Goal: Complete application form

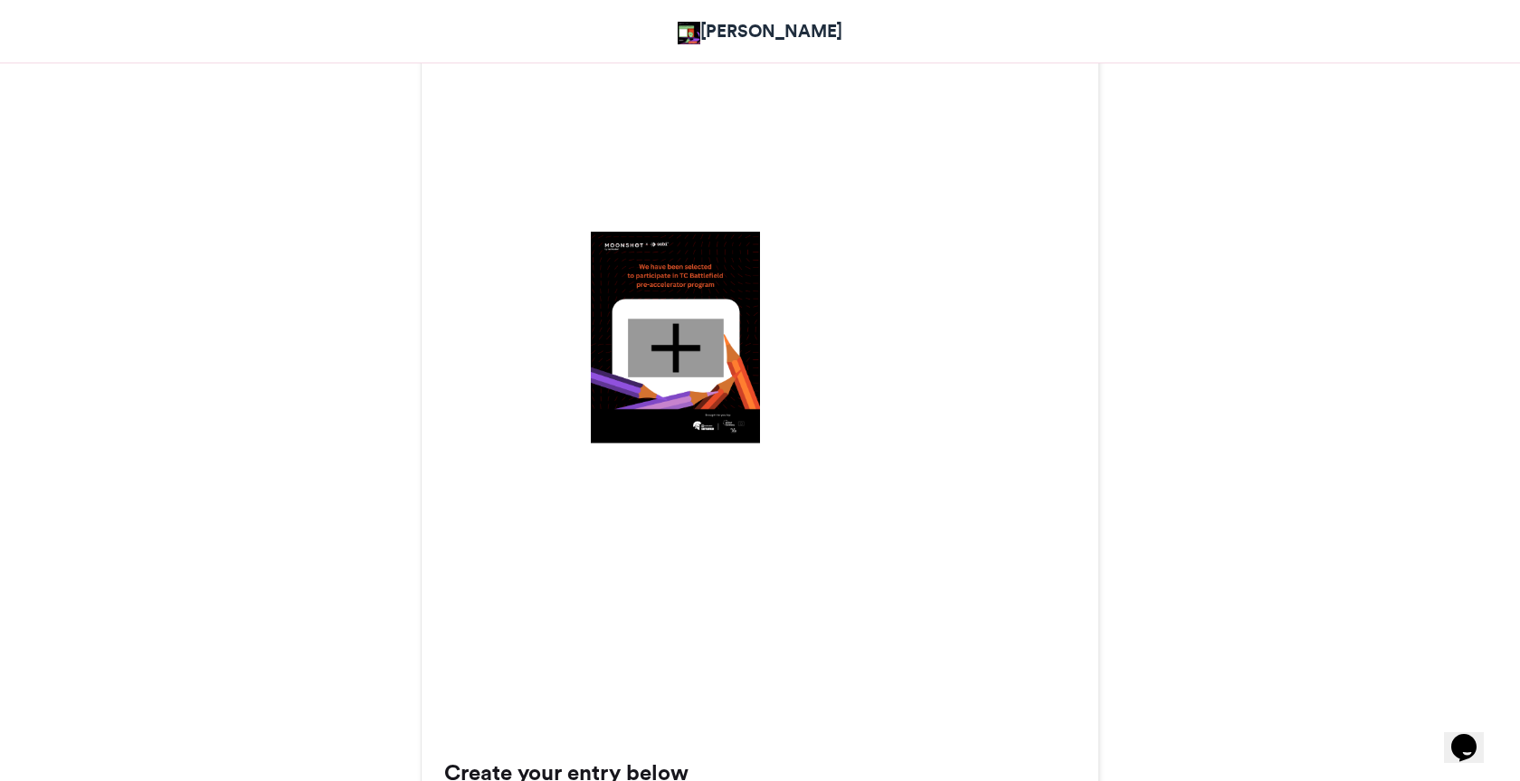
scroll to position [538, 0]
click at [676, 348] on div at bounding box center [676, 346] width 96 height 59
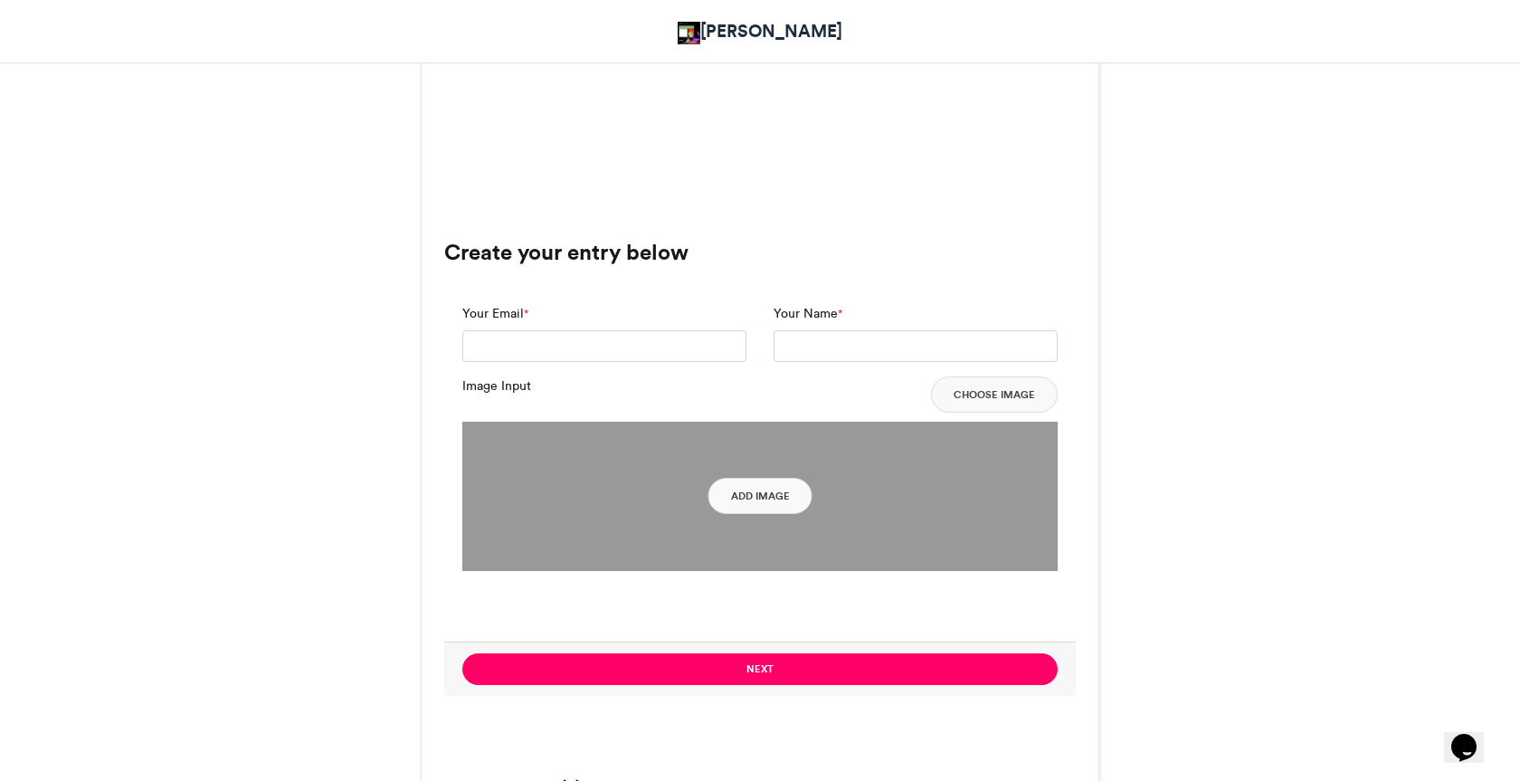
scroll to position [1060, 0]
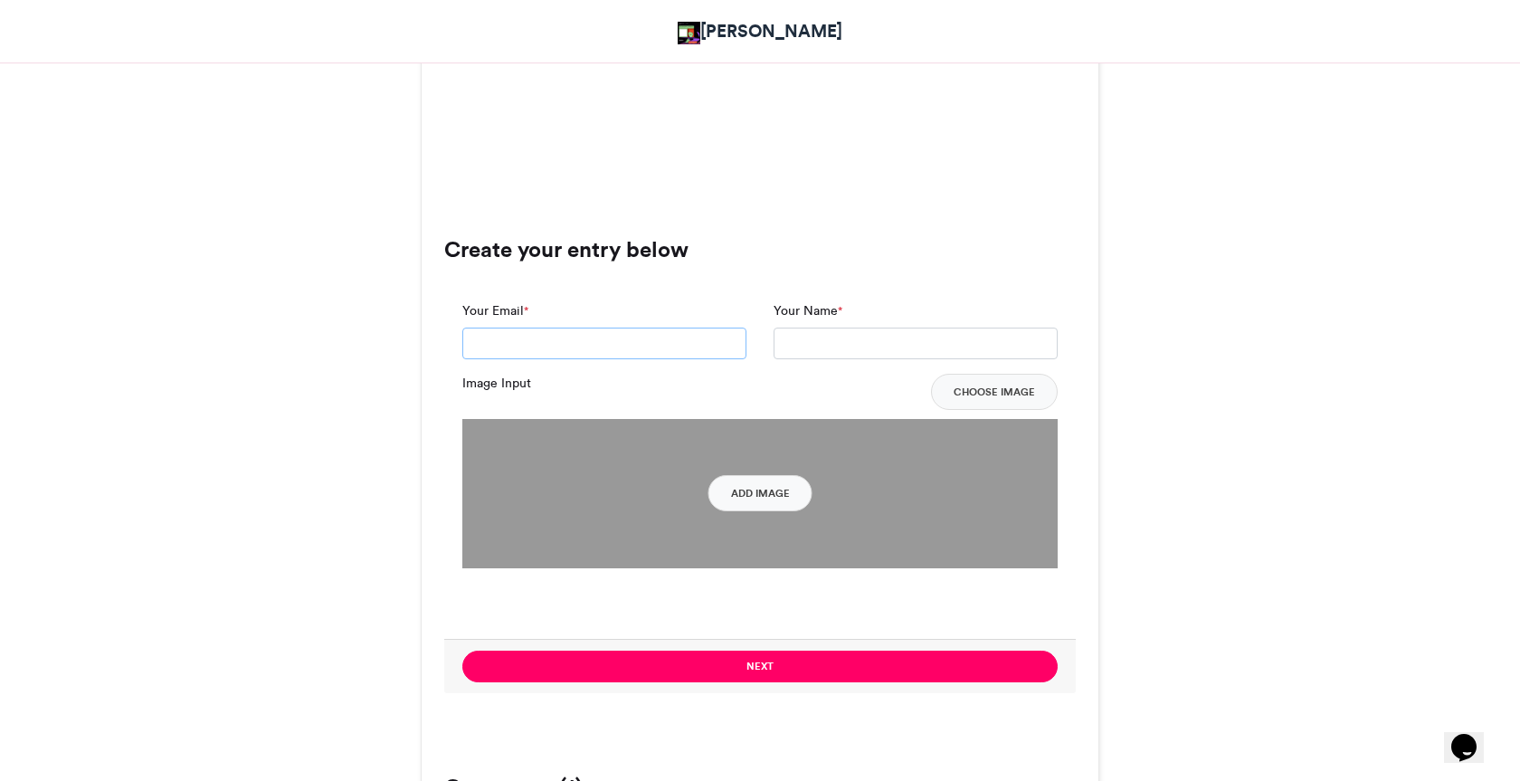
click at [676, 348] on input "Your Email *" at bounding box center [604, 344] width 284 height 33
type input "**********"
click at [789, 338] on input "Your Name *" at bounding box center [916, 344] width 284 height 33
type input "**********"
click at [764, 491] on button "Add Image" at bounding box center [761, 493] width 104 height 36
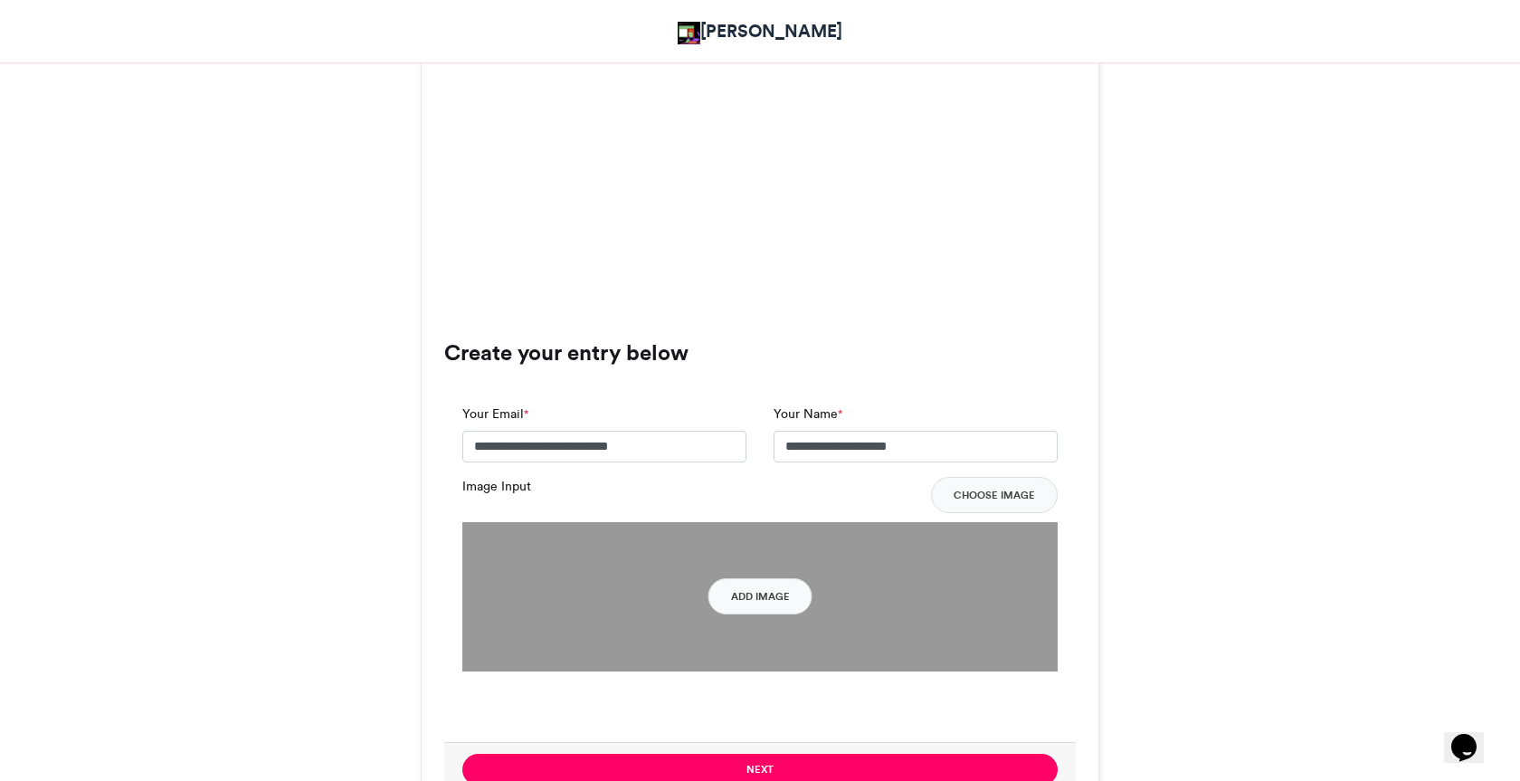
scroll to position [1005, 0]
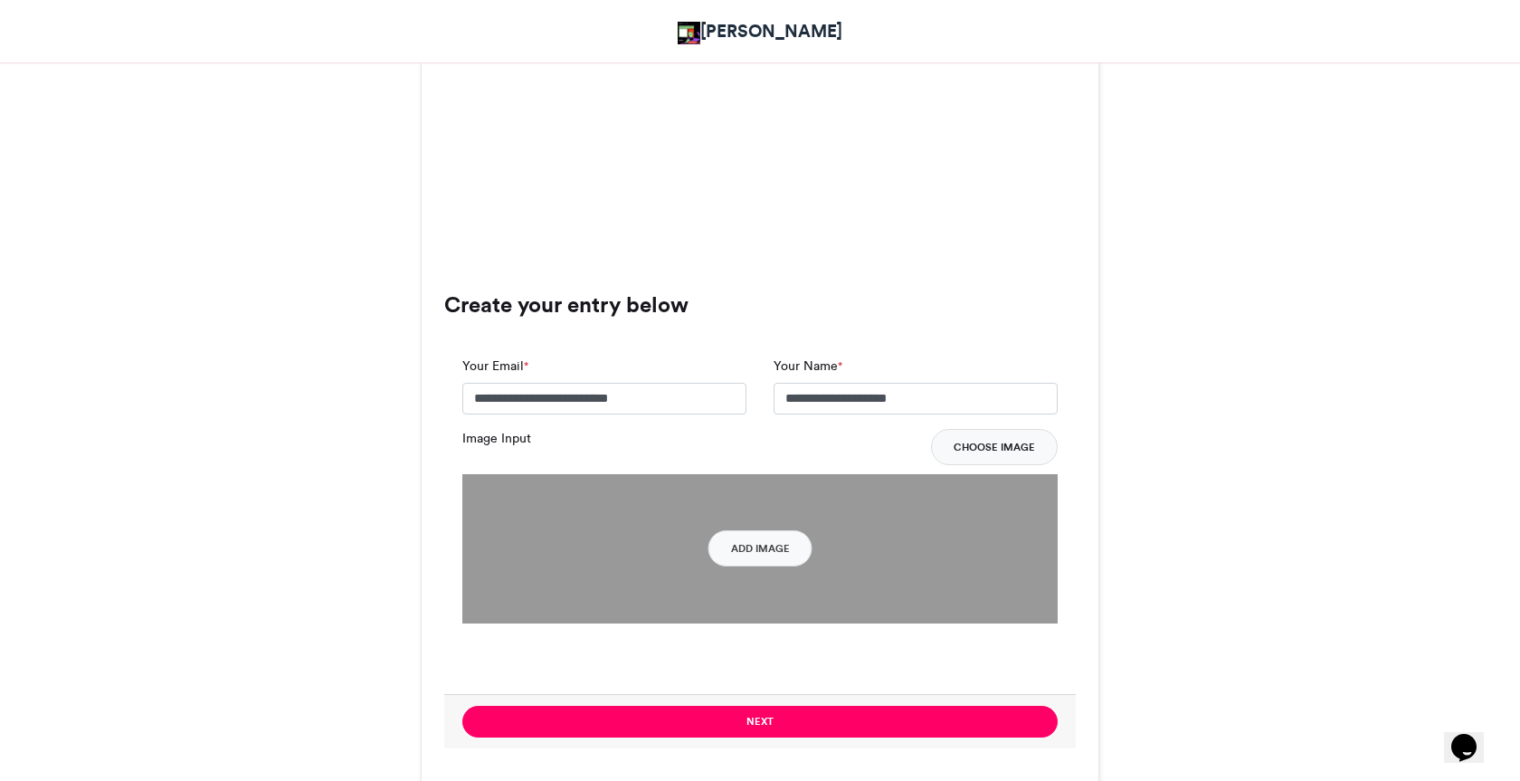
click at [1007, 438] on button "Choose Image" at bounding box center [994, 447] width 127 height 36
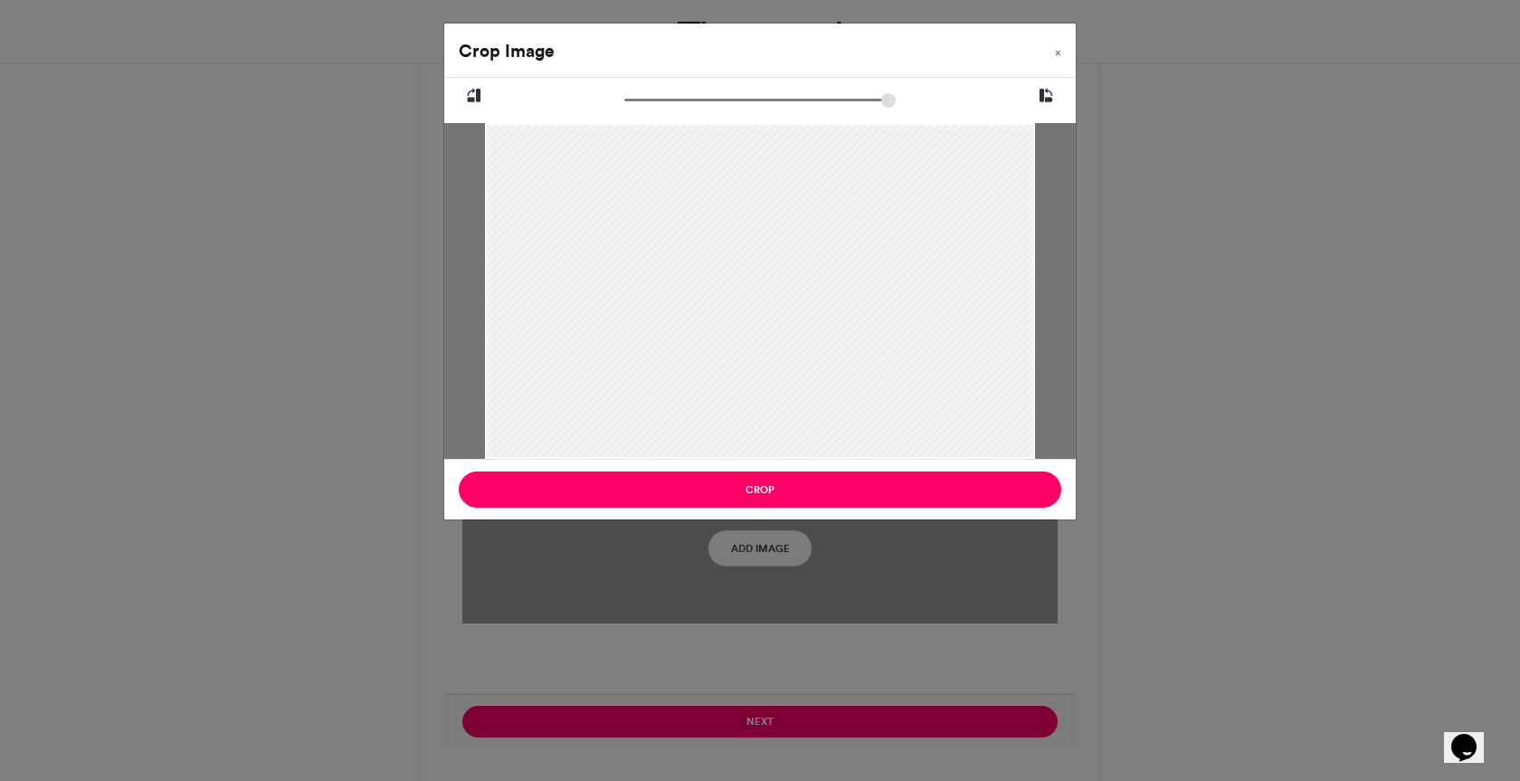
drag, startPoint x: 631, startPoint y: 95, endPoint x: 517, endPoint y: 114, distance: 115.6
click at [624, 109] on input "zoom" at bounding box center [759, 99] width 271 height 17
type input "******"
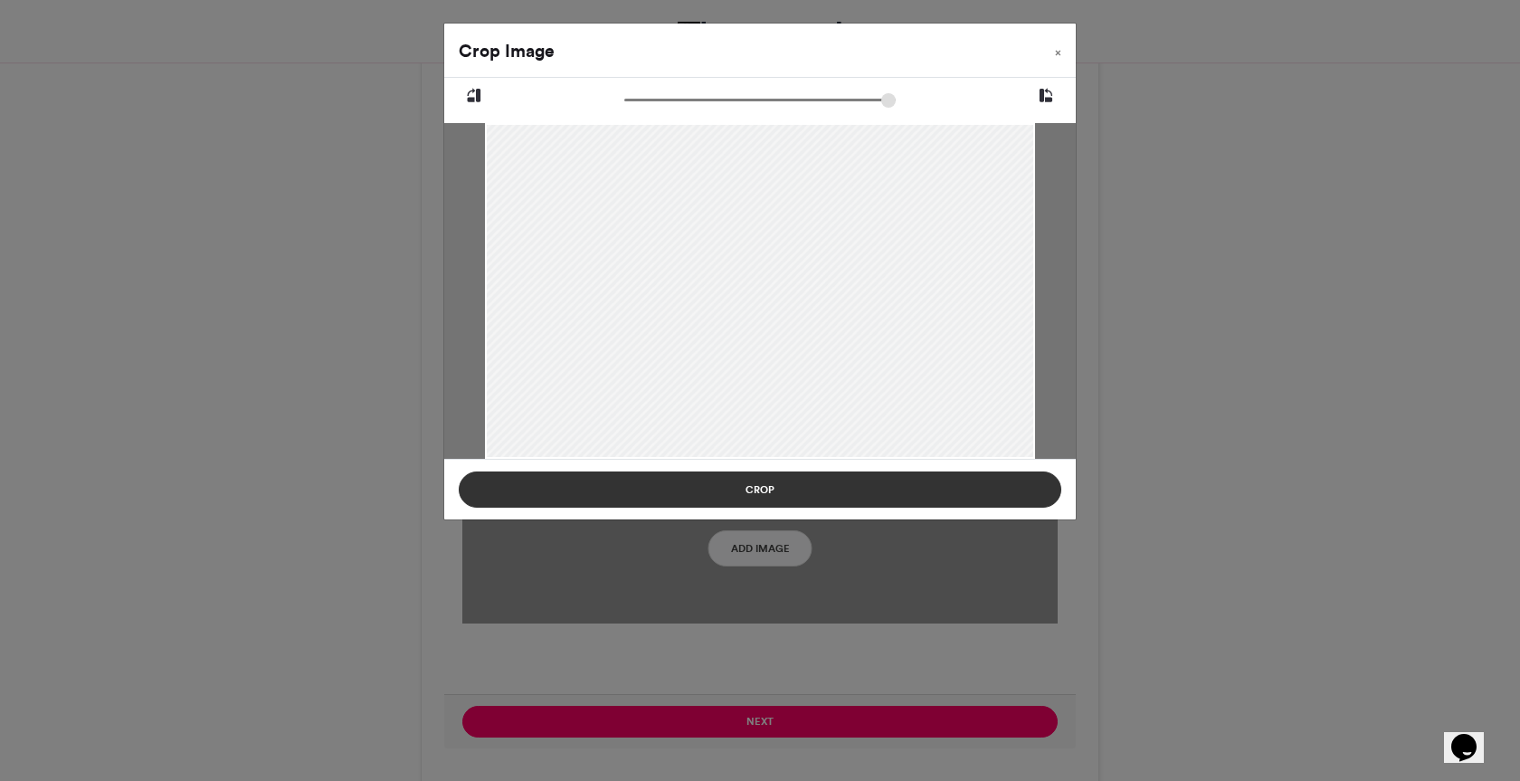
drag, startPoint x: 836, startPoint y: 310, endPoint x: 841, endPoint y: 492, distance: 182.9
click at [841, 492] on div "Crop Image × Crop" at bounding box center [759, 272] width 633 height 498
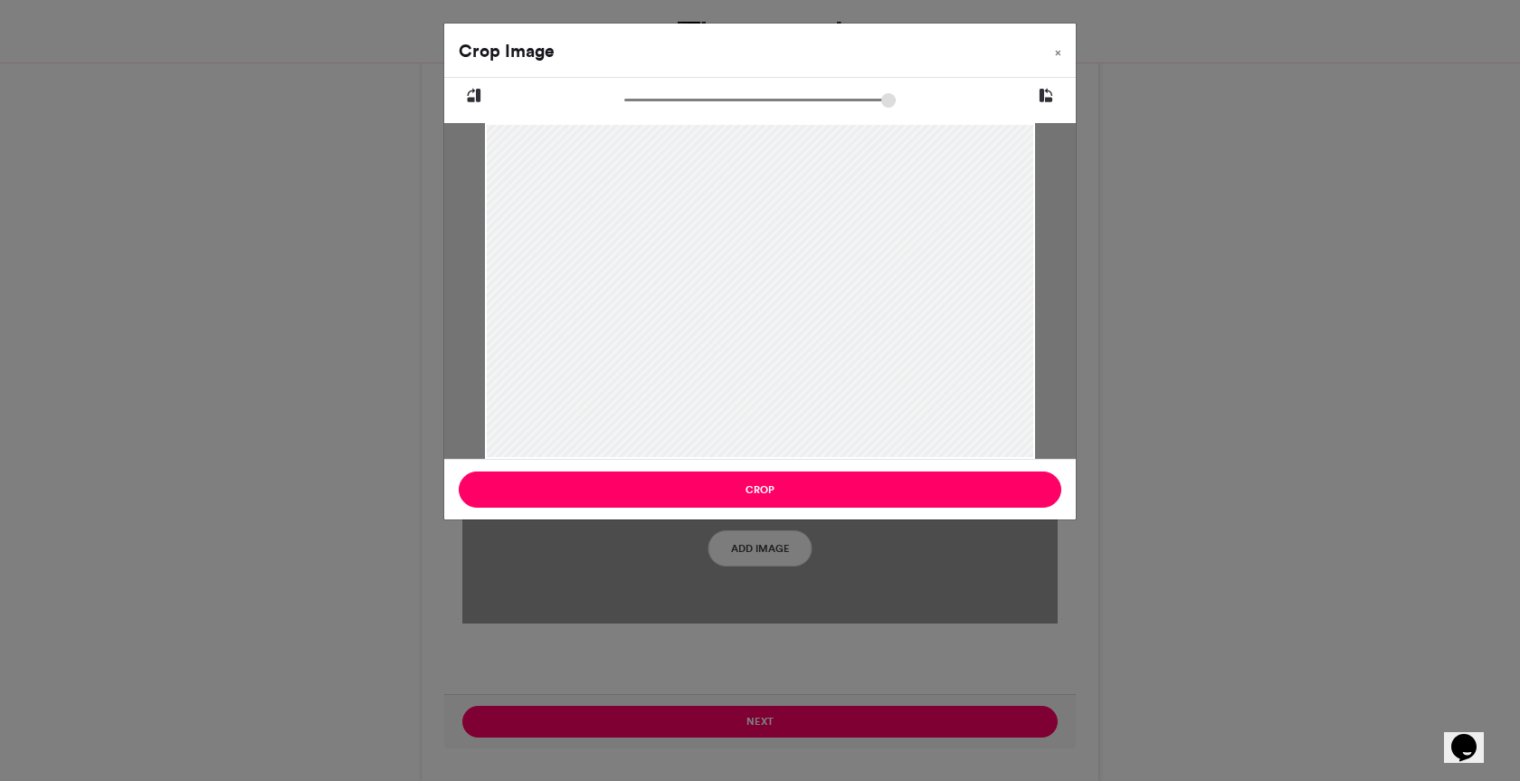
click at [475, 97] on icon at bounding box center [474, 96] width 16 height 24
click at [474, 97] on icon at bounding box center [474, 96] width 16 height 24
click at [1060, 50] on span "×" at bounding box center [1058, 52] width 6 height 11
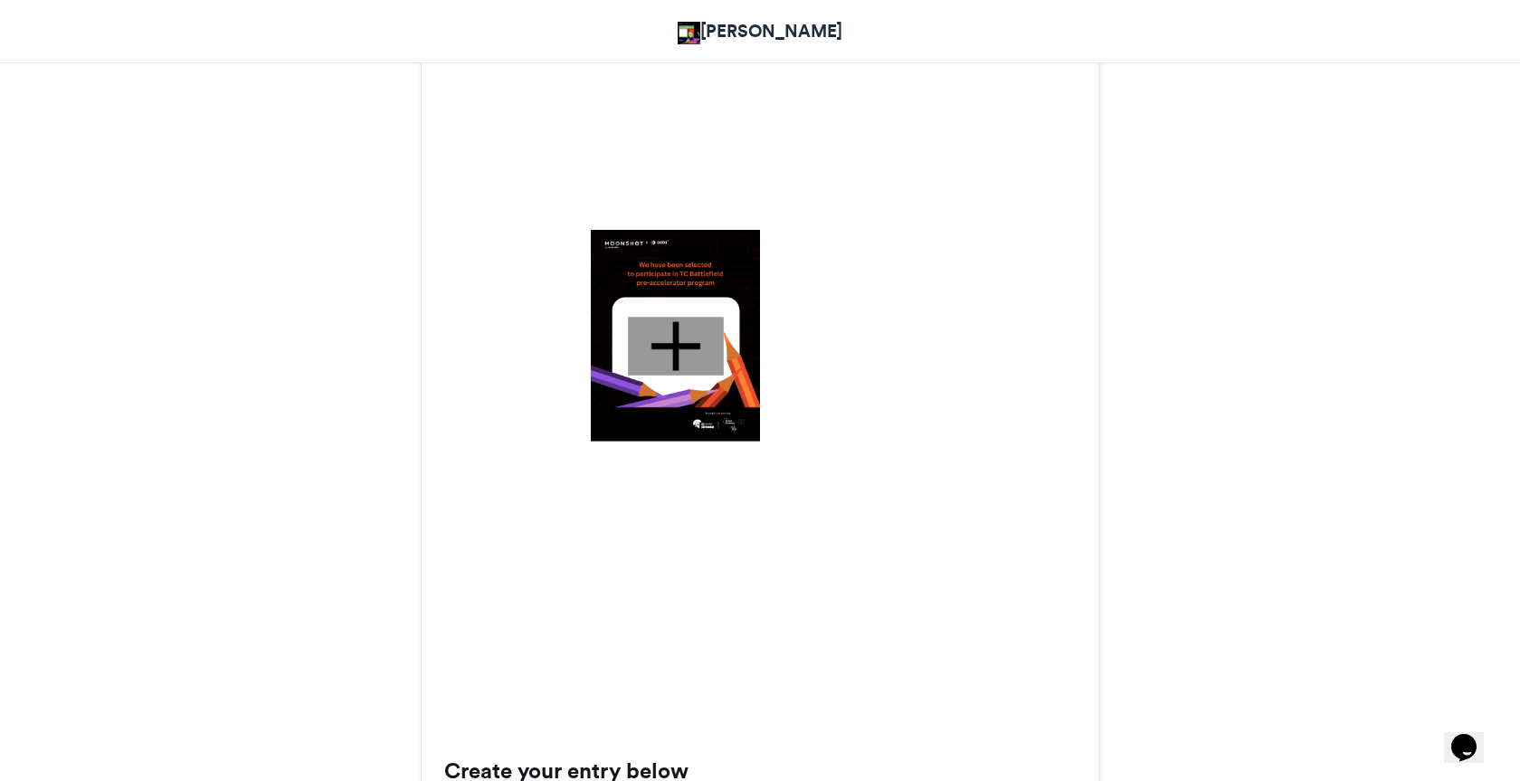
scroll to position [511, 0]
